Goal: Communication & Community: Answer question/provide support

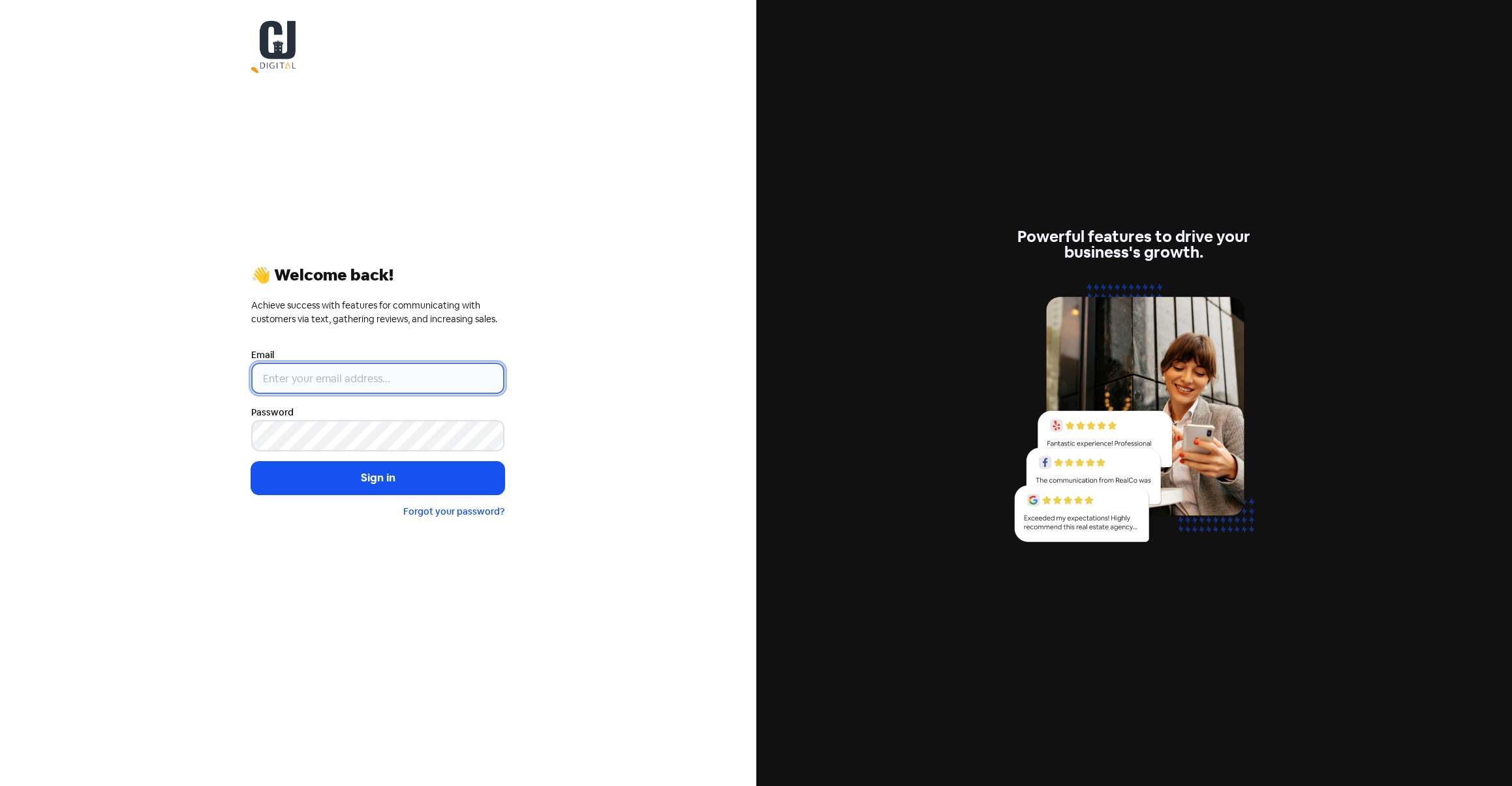
click at [310, 382] on input "email" at bounding box center [377, 378] width 254 height 31
type input "[EMAIL_ADDRESS][DOMAIN_NAME]"
click at [581, 305] on div "👋 Welcome back! Achieve success with features for communicating with customers …" at bounding box center [378, 393] width 756 height 786
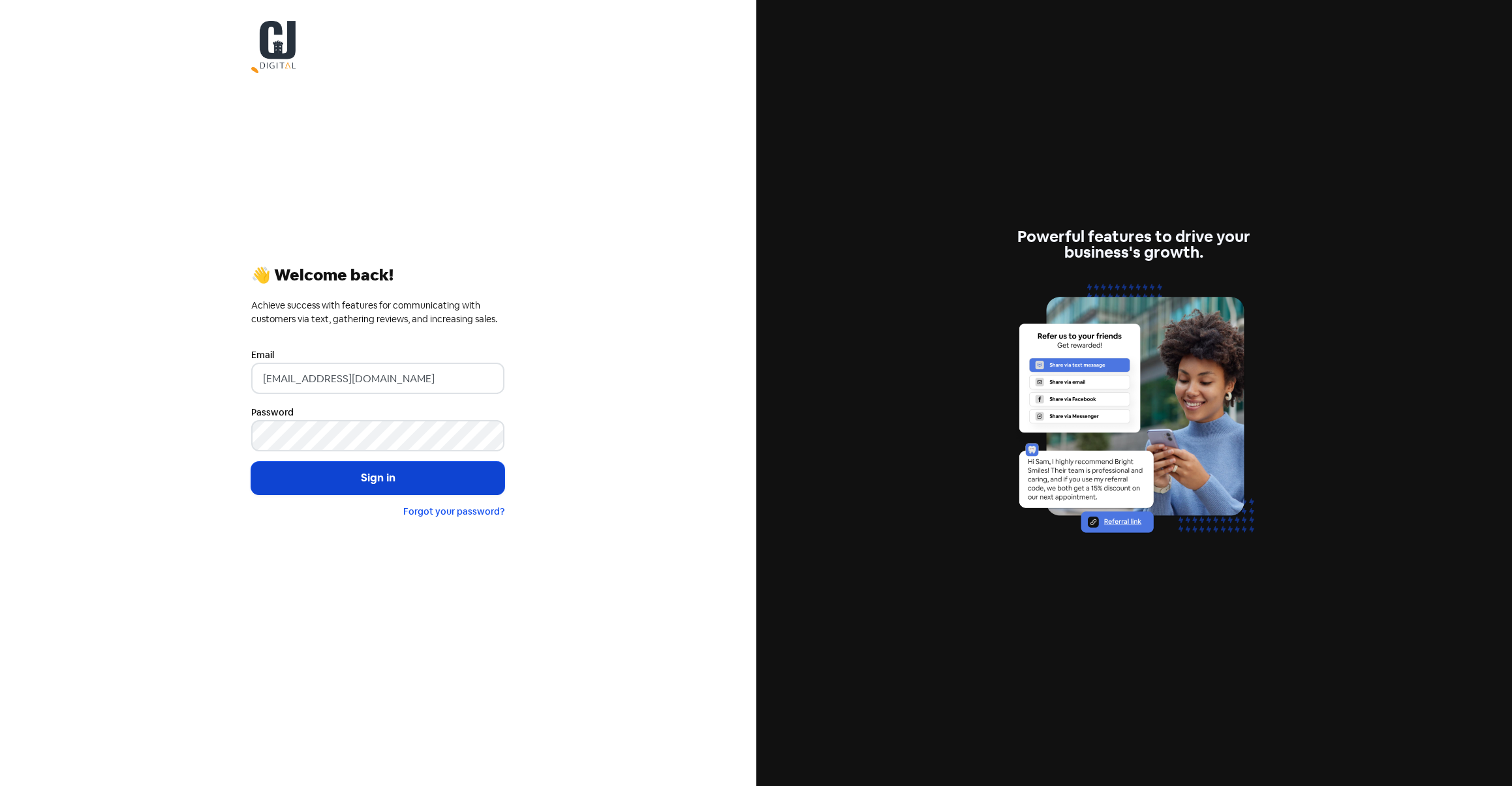
click at [358, 473] on button "Sign in" at bounding box center [377, 477] width 254 height 32
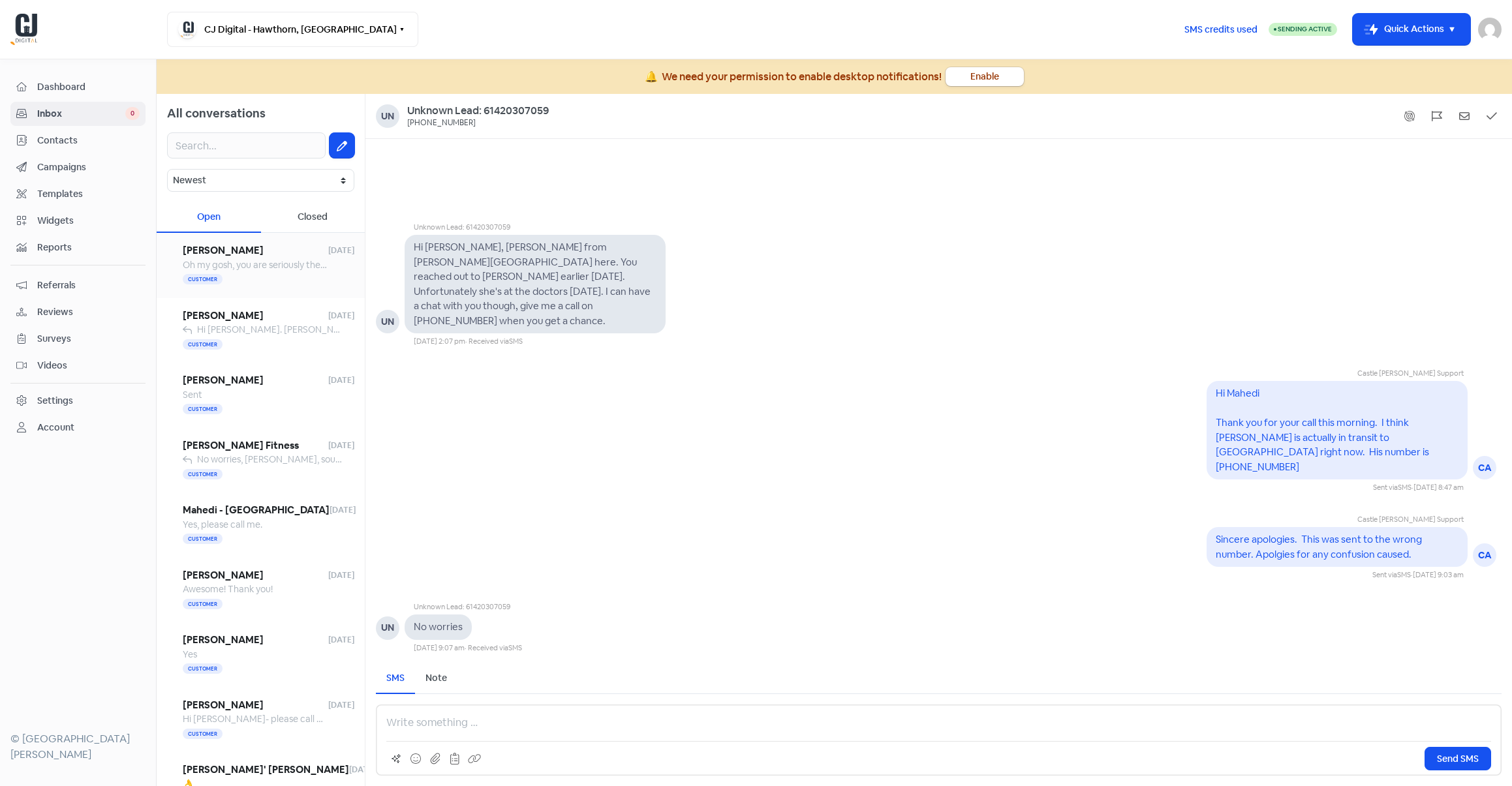
click at [270, 264] on span "Oh my gosh, you are seriously the best!!! Thank you so, so much for helping me …" at bounding box center [457, 265] width 549 height 11
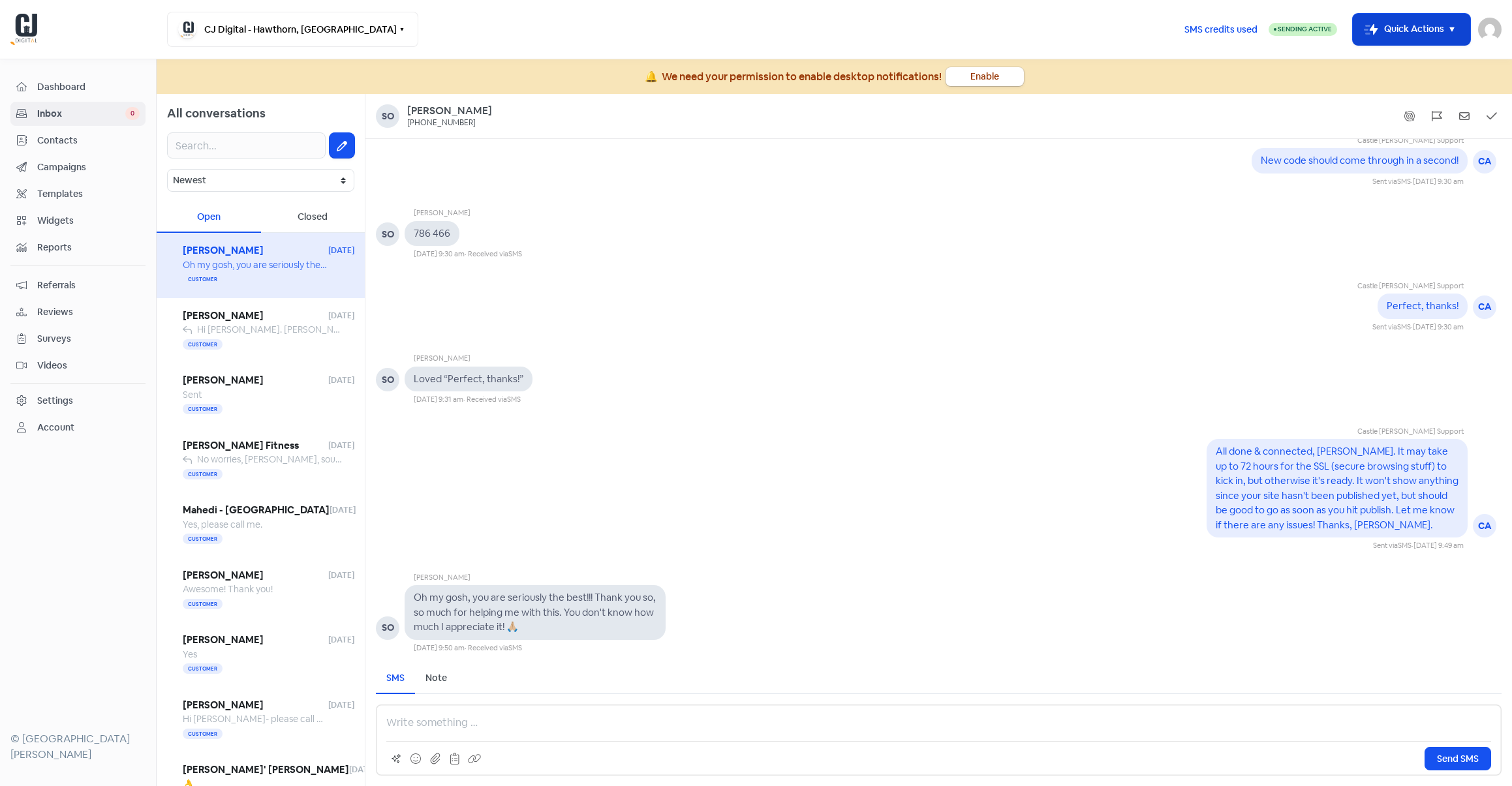
click at [1452, 28] on icon "button" at bounding box center [1451, 29] width 5 height 5
click at [1384, 66] on button "Add new contact" at bounding box center [1393, 62] width 152 height 26
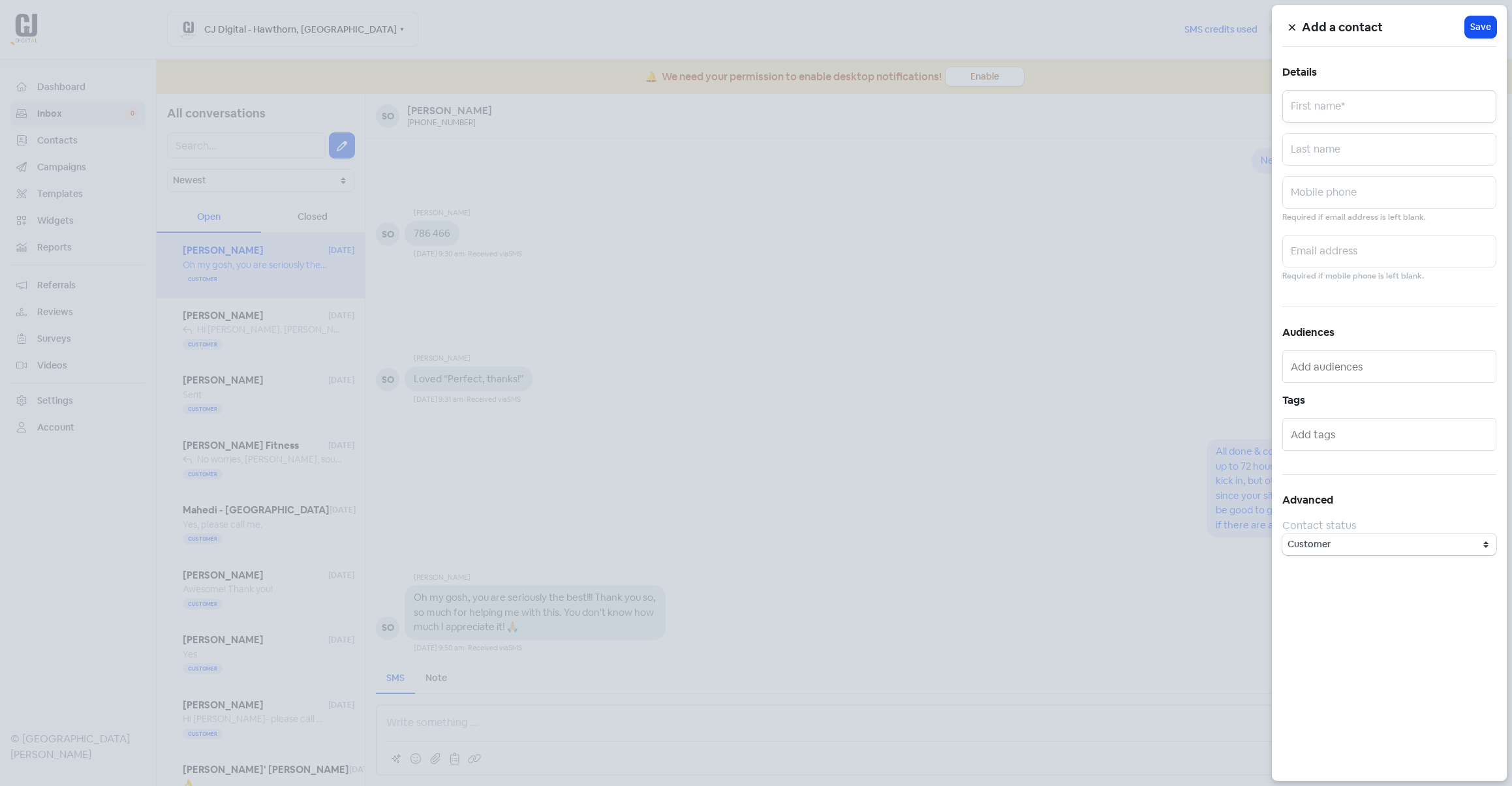
click at [1337, 111] on input "text" at bounding box center [1389, 106] width 214 height 32
type input "[PERSON_NAME]"
click at [1339, 151] on input "text" at bounding box center [1389, 149] width 214 height 32
type input "[PERSON_NAME]"
click at [1338, 191] on input "text" at bounding box center [1389, 192] width 214 height 32
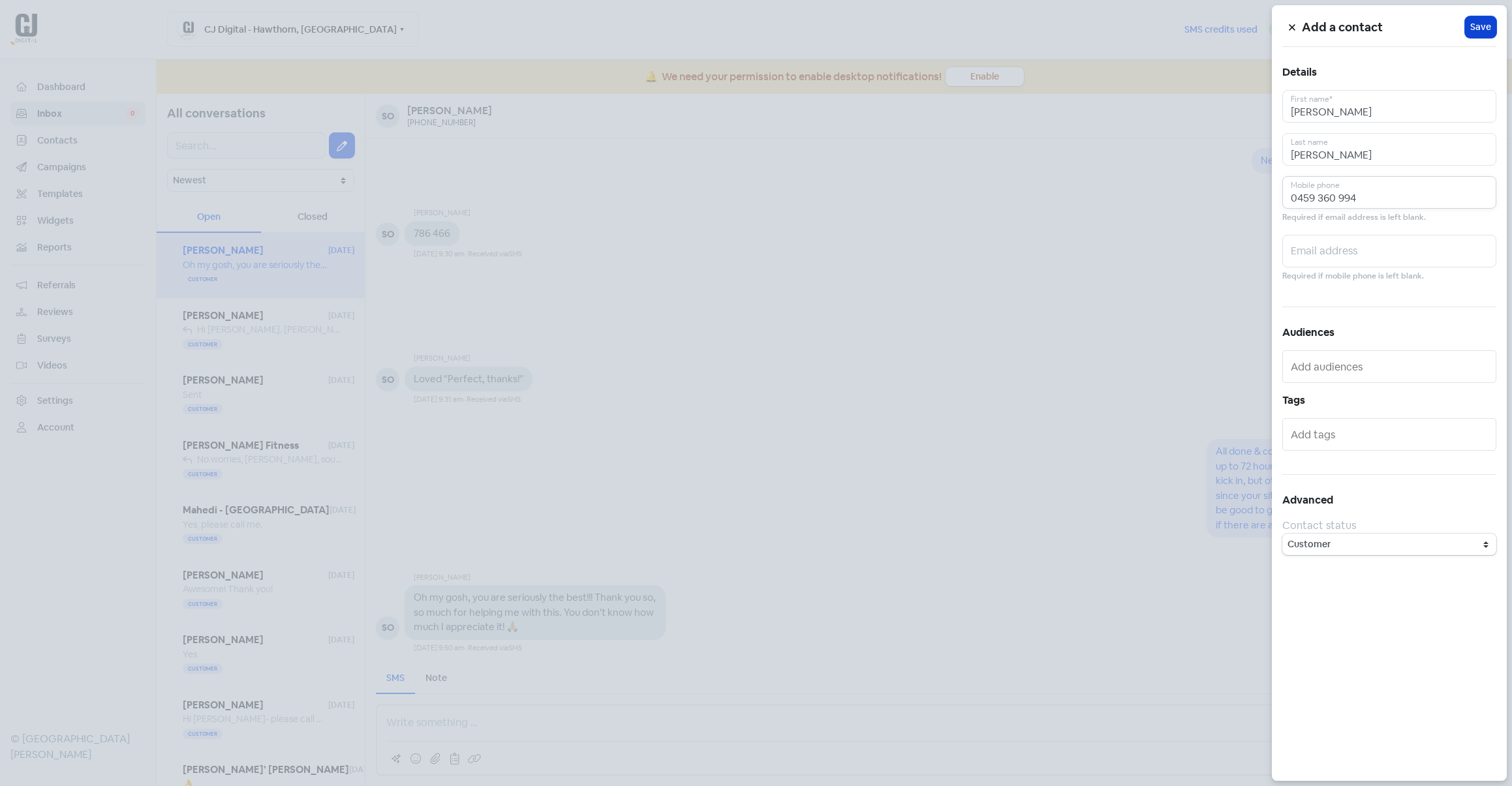
type input "0459 360 994"
click at [1493, 22] on button "Icon For Loading Save" at bounding box center [1480, 27] width 31 height 22
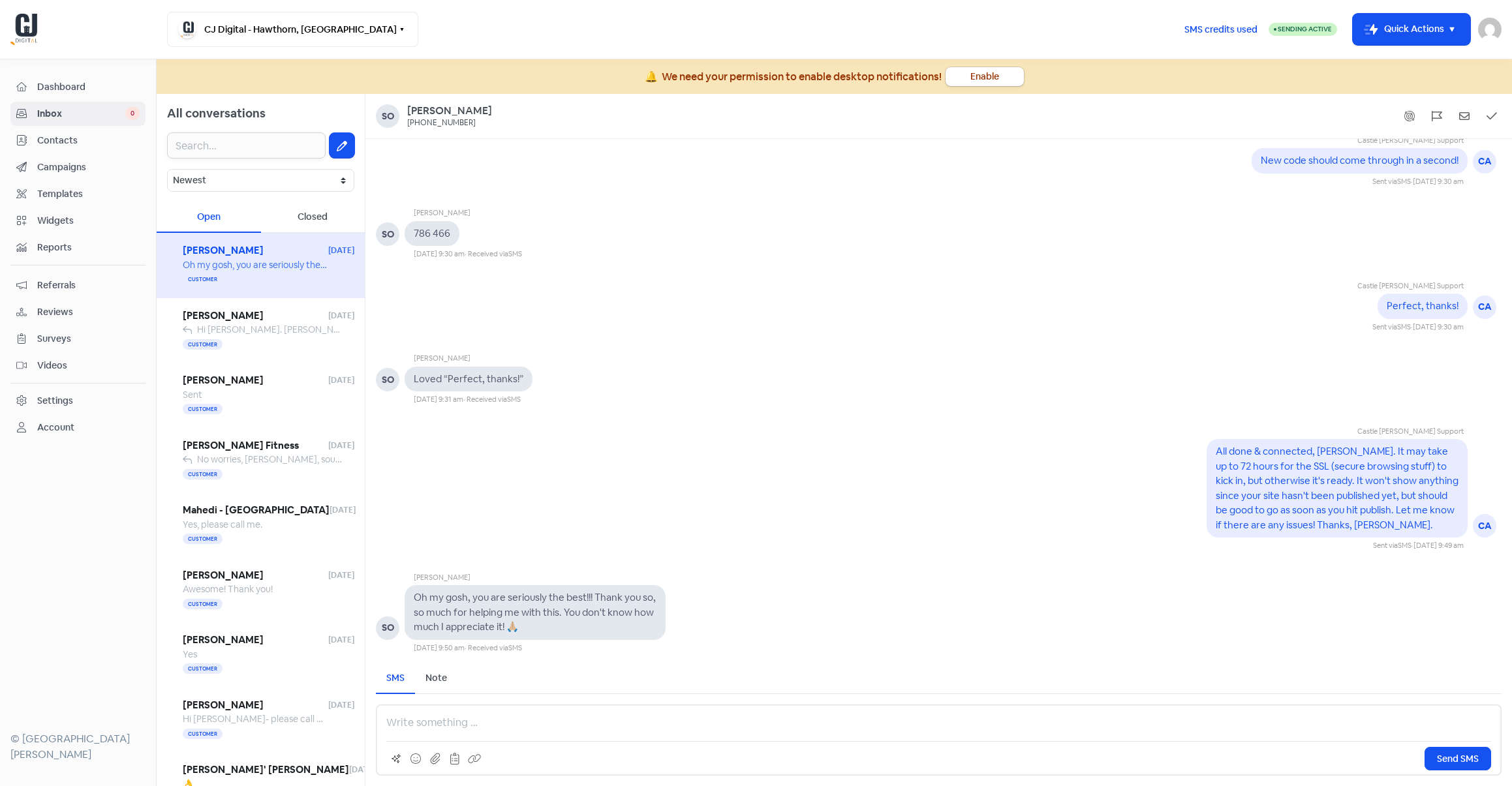
click at [265, 140] on input "text" at bounding box center [246, 144] width 159 height 26
click at [336, 149] on icon at bounding box center [341, 145] width 10 height 10
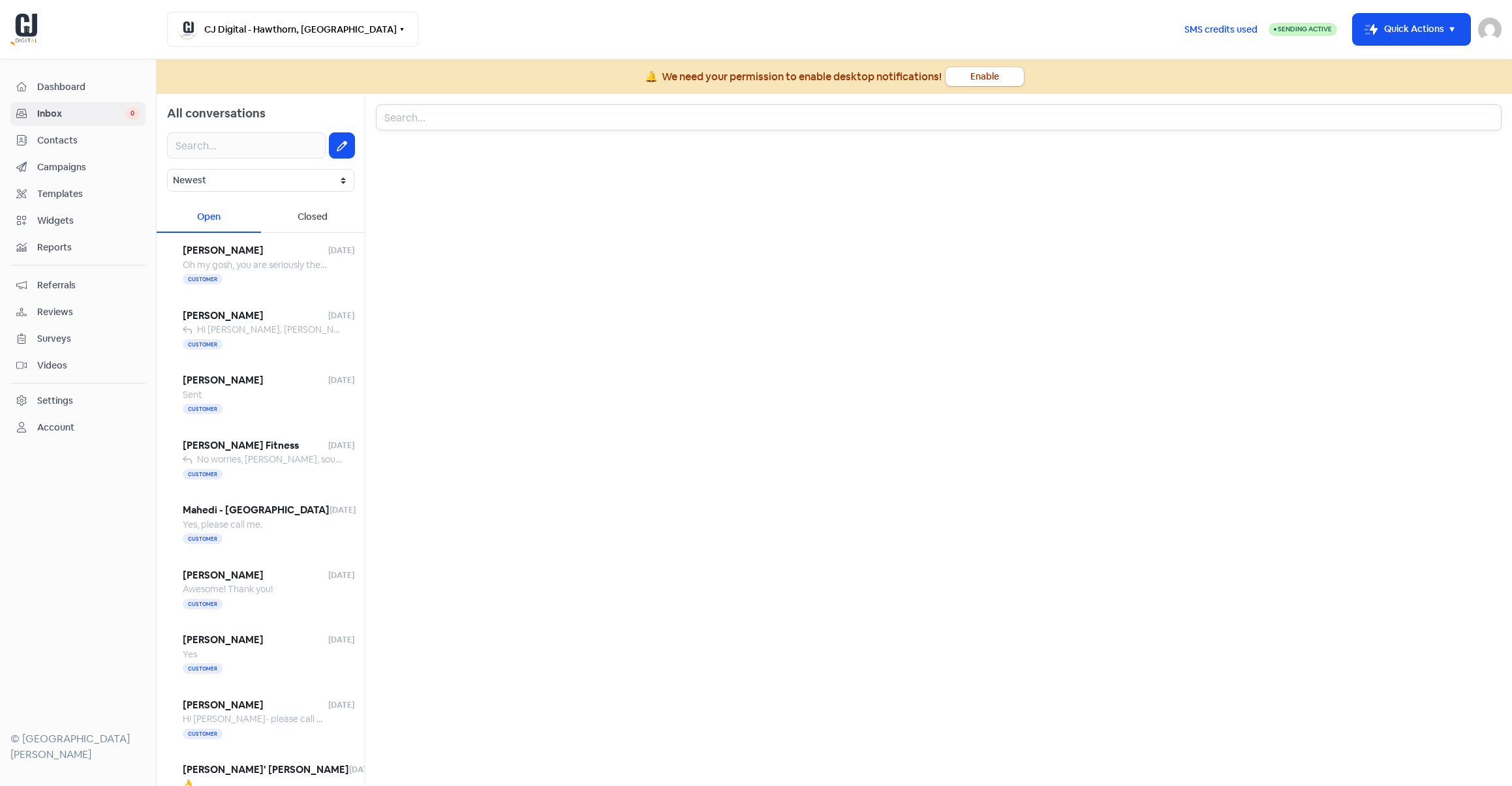
click at [515, 126] on input "text" at bounding box center [938, 117] width 1125 height 26
type input "[PERSON_NAME]"
click at [455, 174] on div "[PHONE_NUMBER]" at bounding box center [430, 176] width 88 height 15
click at [420, 720] on p at bounding box center [938, 722] width 1105 height 15
drag, startPoint x: 488, startPoint y: 691, endPoint x: 481, endPoint y: 693, distance: 7.3
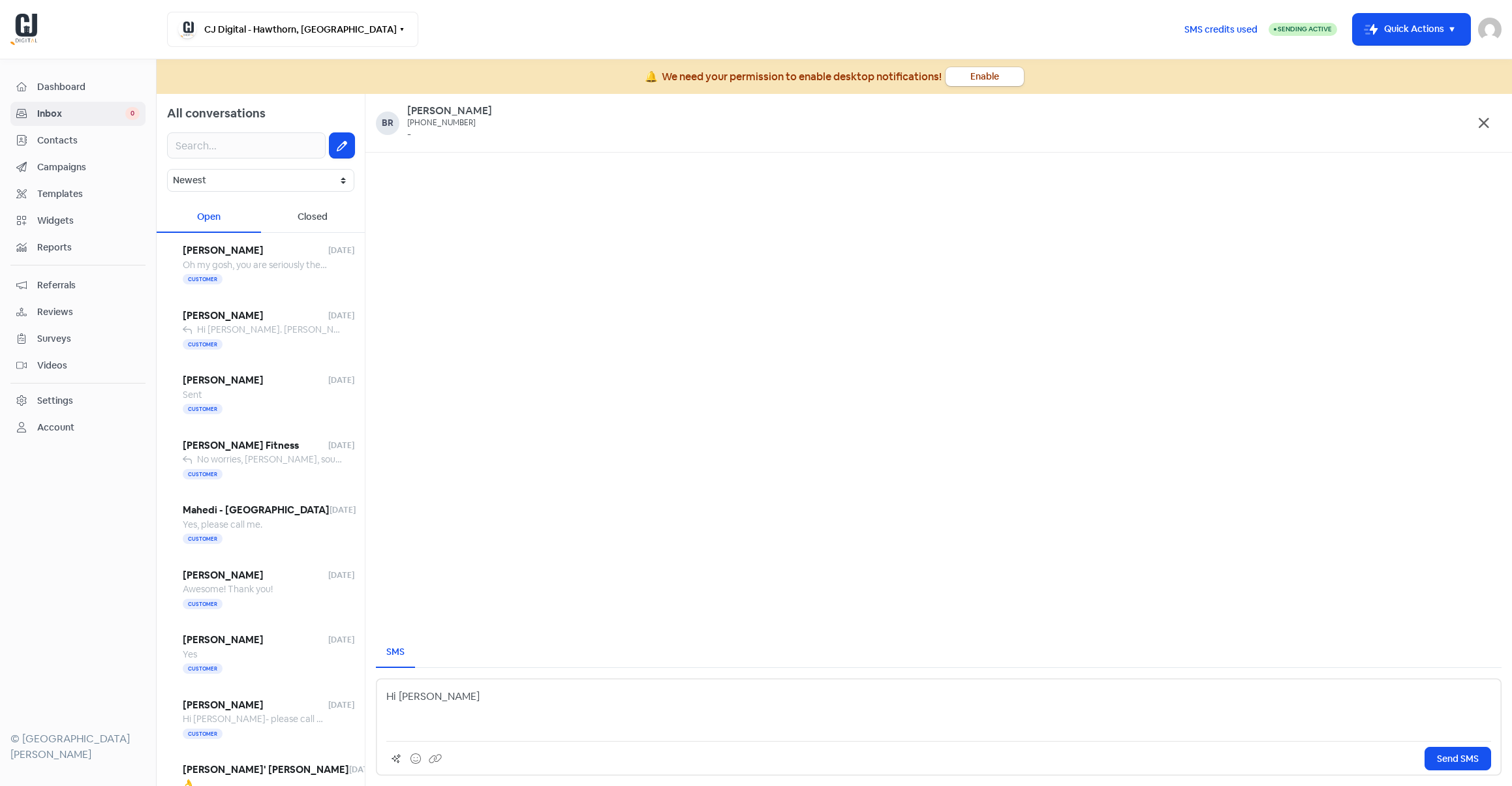
click at [488, 692] on p "Hi [PERSON_NAME]" at bounding box center [938, 696] width 1105 height 15
click at [488, 690] on p "[PERSON_NAME] here at CJ" at bounding box center [938, 696] width 1105 height 15
click at [455, 723] on p "Paychoice" at bounding box center [938, 722] width 1105 height 15
click at [400, 729] on p "Paychoice" at bounding box center [938, 722] width 1105 height 15
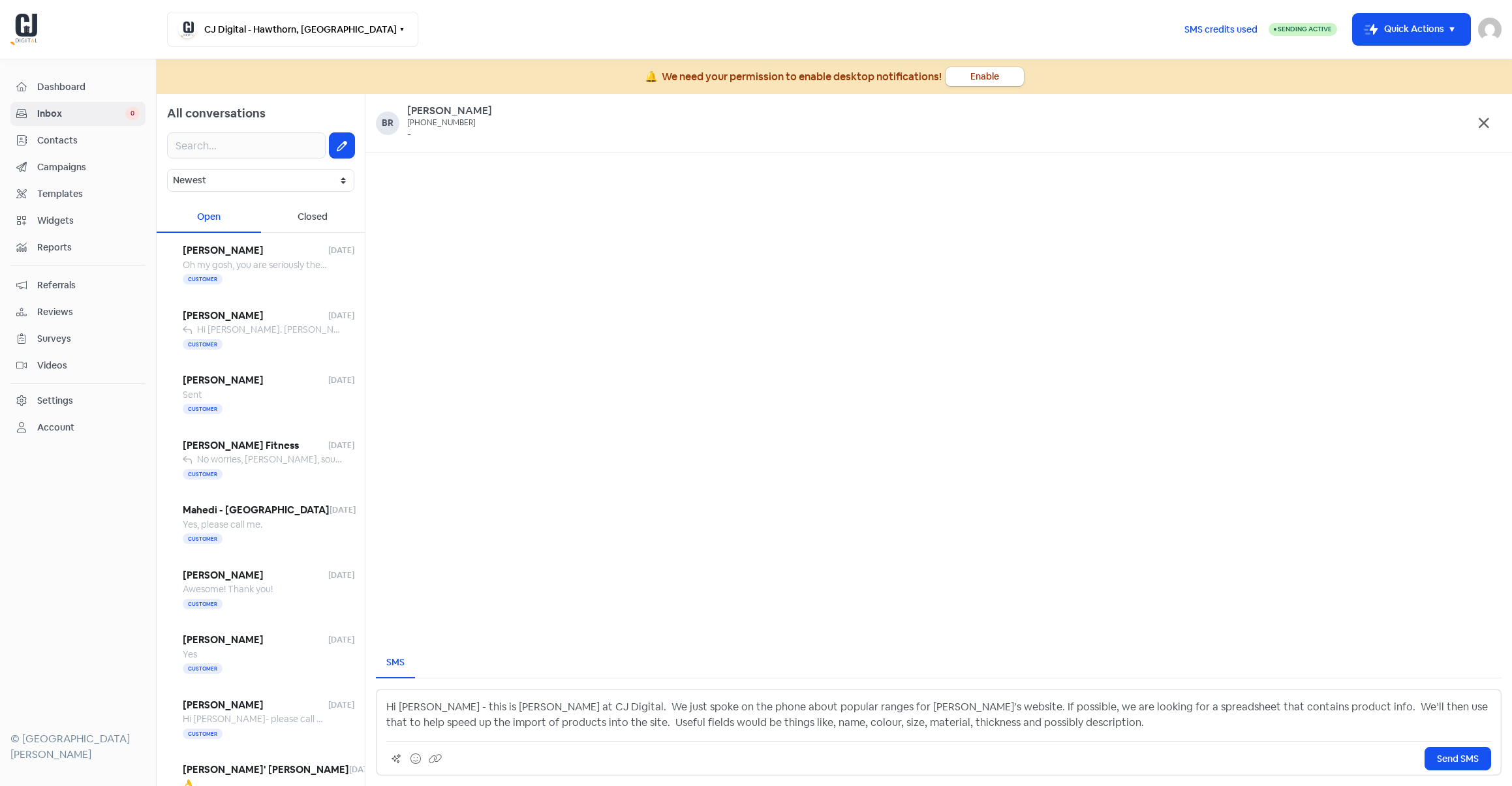
click at [976, 726] on p "Hi [PERSON_NAME] - this is [PERSON_NAME] at CJ Digital. We just spoke on the ph…" at bounding box center [938, 714] width 1105 height 31
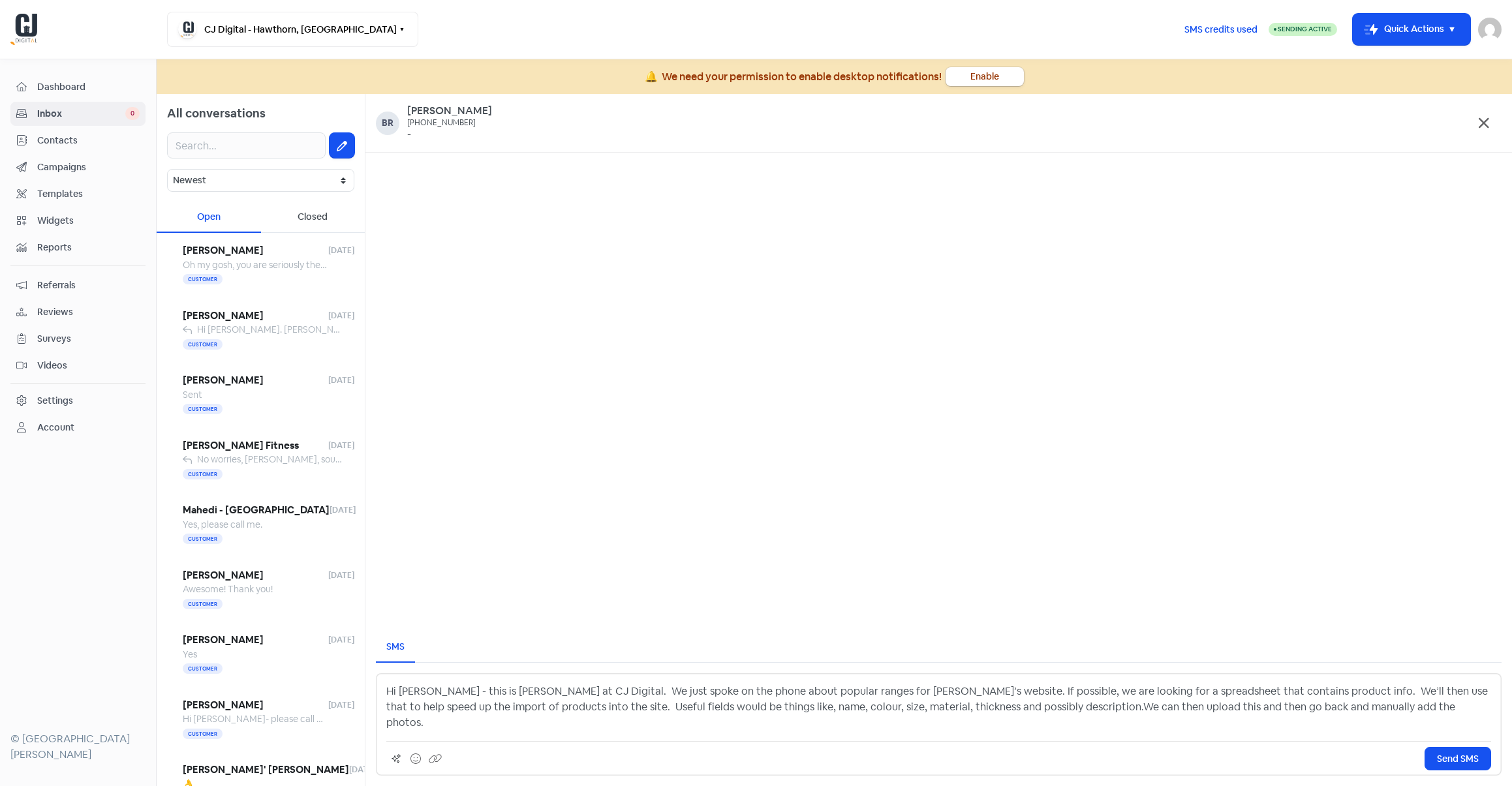
click at [957, 721] on p "Hi [PERSON_NAME] - this is [PERSON_NAME] at CJ Digital. We just spoke on the ph…" at bounding box center [938, 706] width 1105 height 47
click at [1314, 723] on p "Hi [PERSON_NAME] - this is [PERSON_NAME] at CJ Digital. We just spoke on the ph…" at bounding box center [938, 706] width 1105 height 47
click at [1425, 758] on button "Send SMS" at bounding box center [1457, 758] width 66 height 24
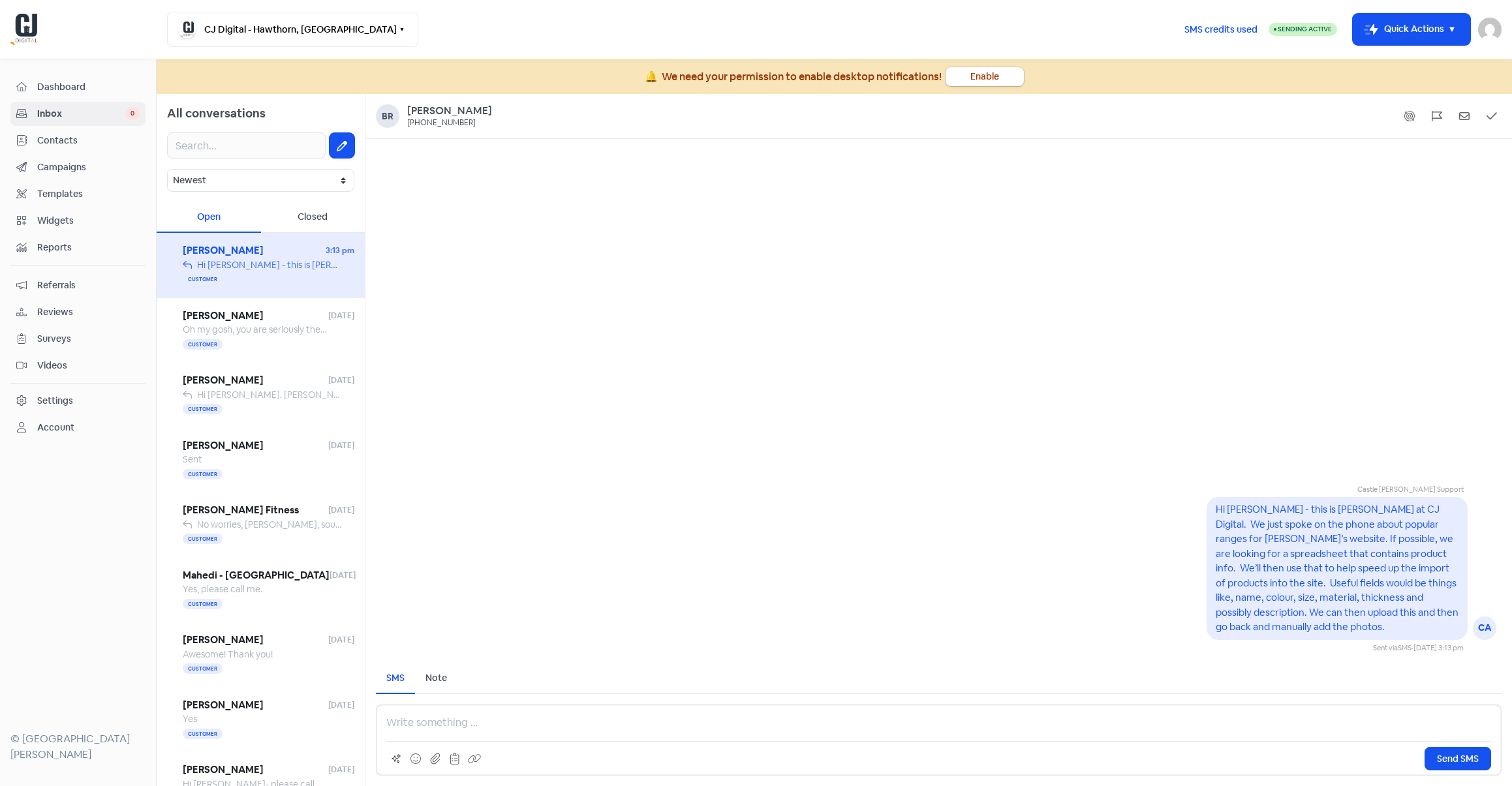
click at [739, 719] on p at bounding box center [938, 722] width 1105 height 15
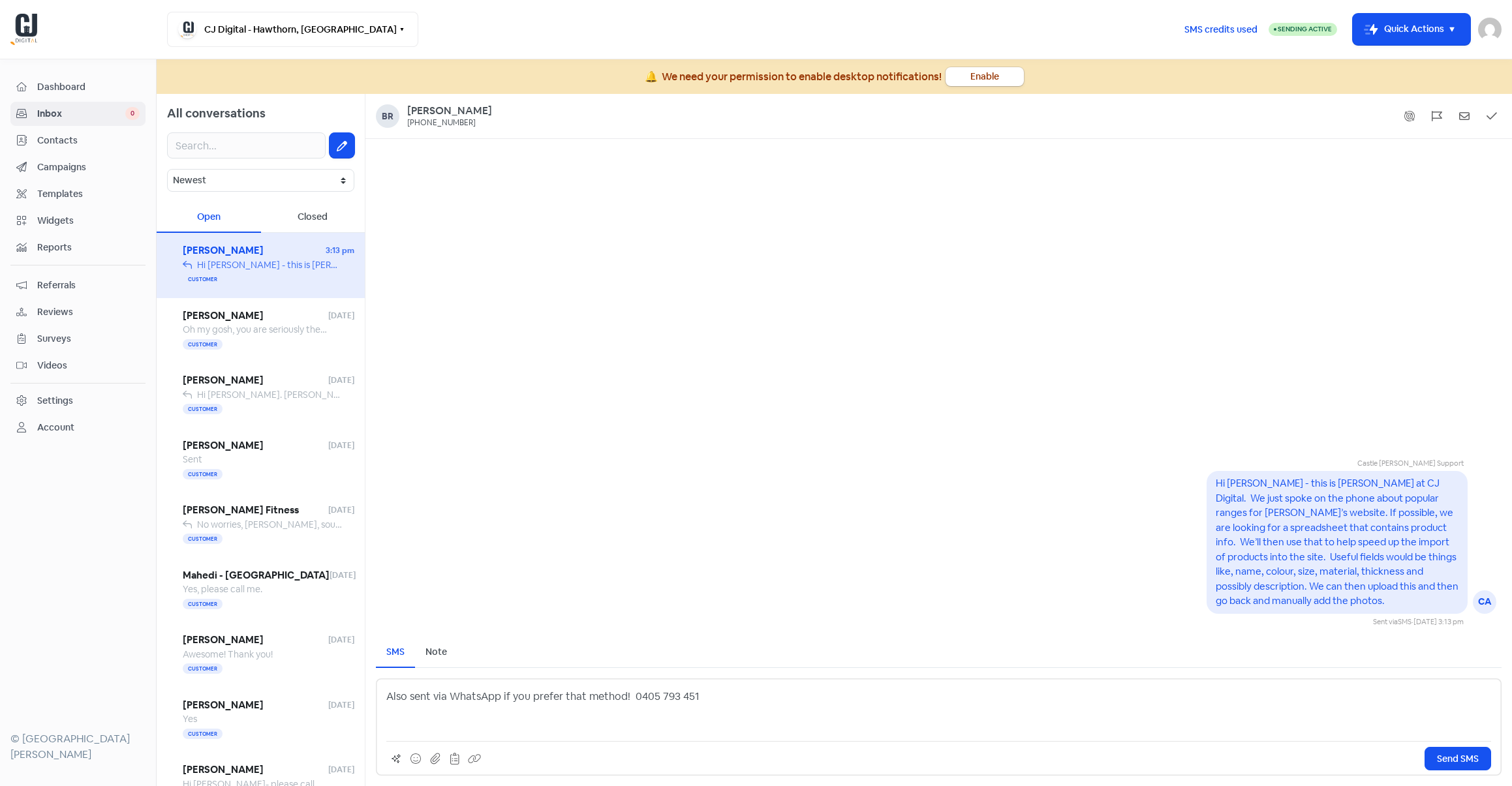
click at [701, 701] on p "Also sent via WhatsApp if you prefer that method! 0405 793 451" at bounding box center [938, 696] width 1105 height 15
click at [1448, 757] on span "Send SMS" at bounding box center [1458, 758] width 42 height 13
